Goal: Information Seeking & Learning: Learn about a topic

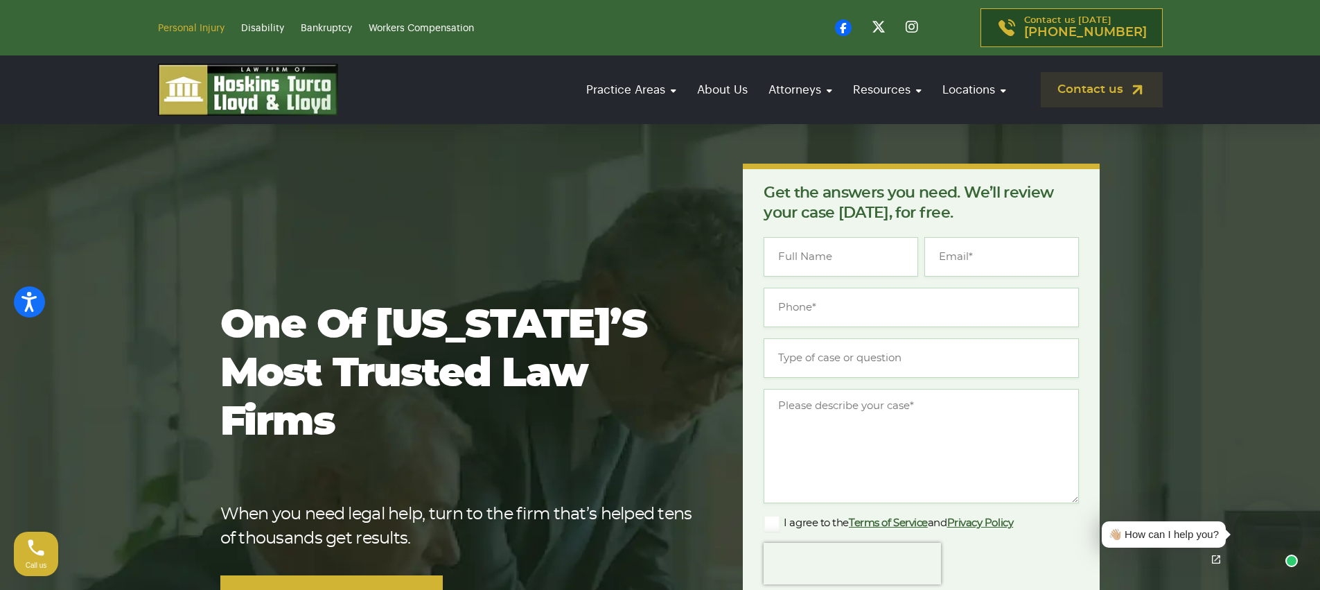
click at [209, 33] on link "Personal Injury" at bounding box center [191, 29] width 67 height 10
